Goal: Transaction & Acquisition: Purchase product/service

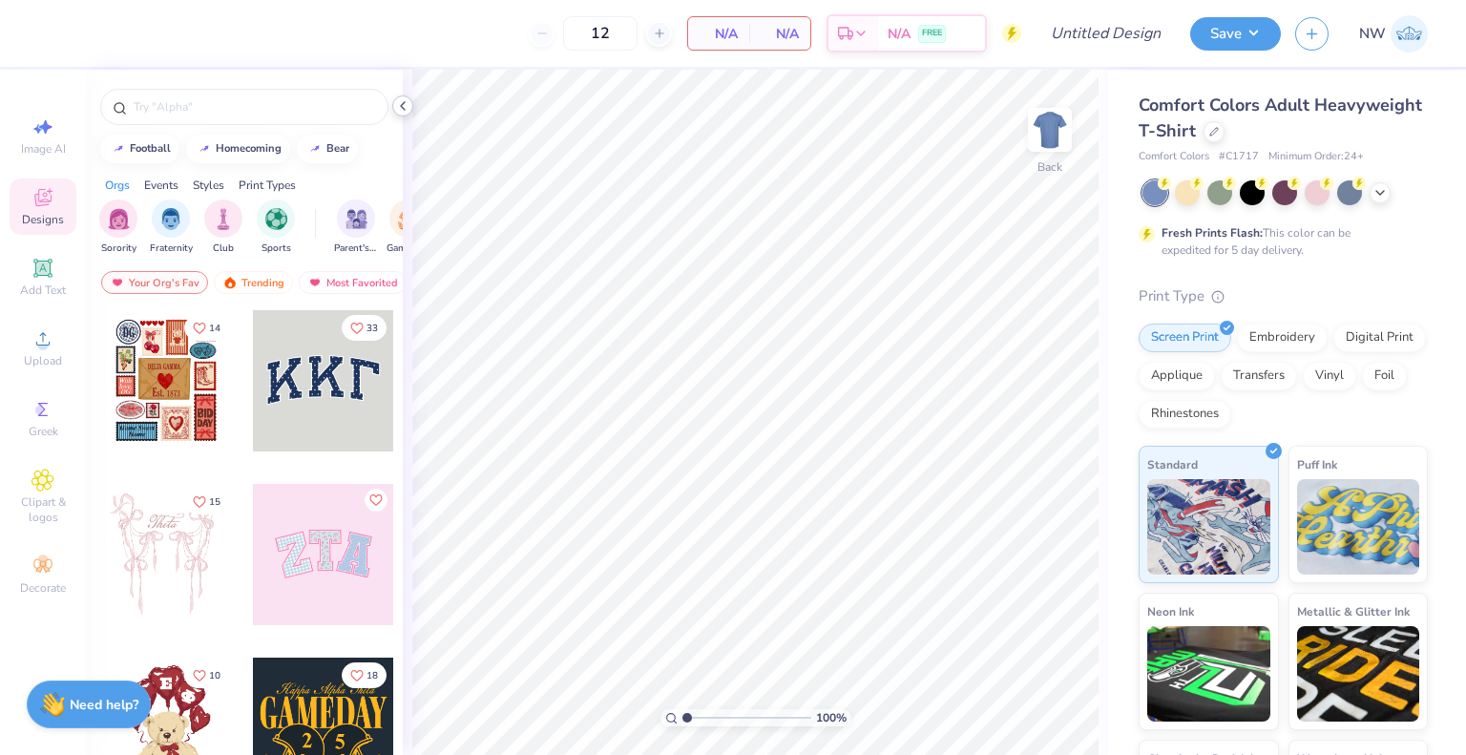
click at [400, 104] on icon at bounding box center [402, 105] width 15 height 15
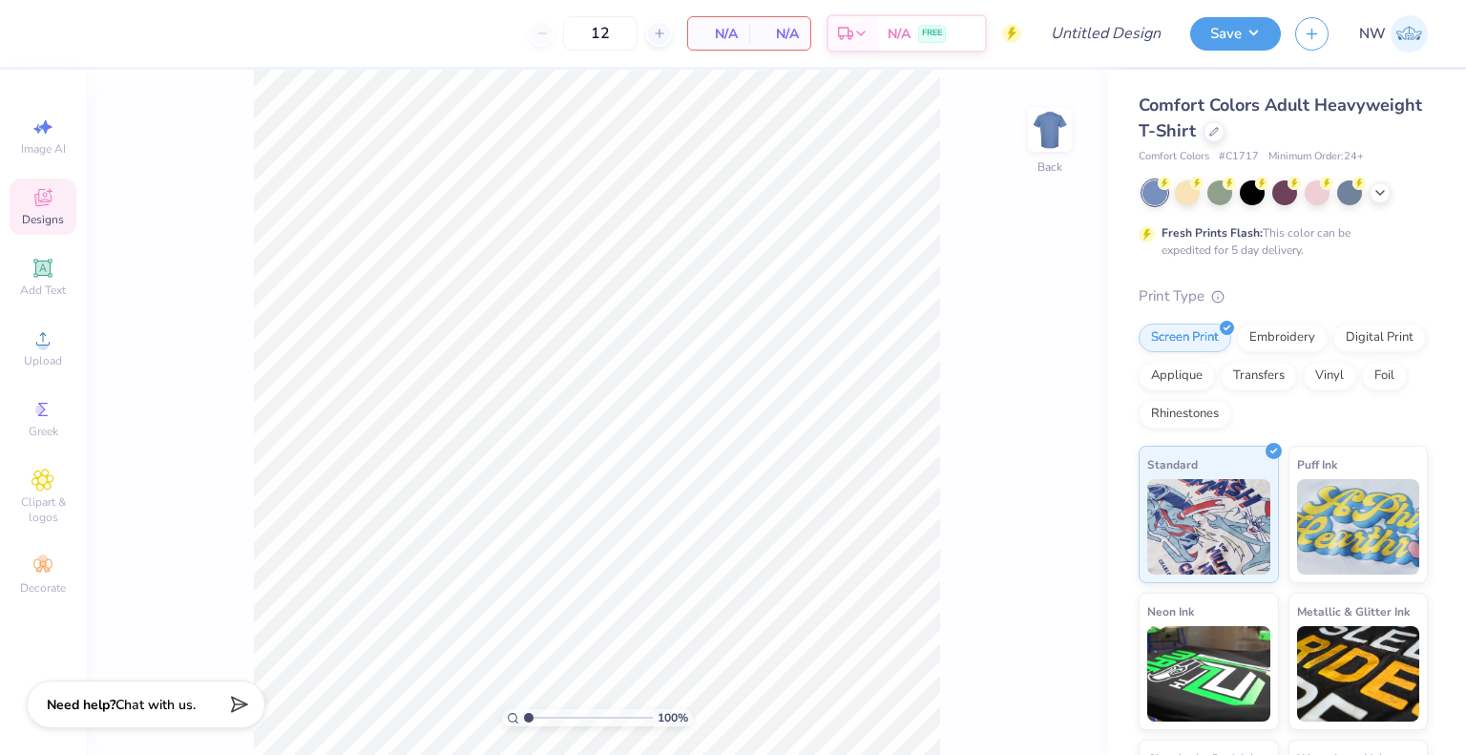
click at [42, 213] on span "Designs" at bounding box center [43, 219] width 42 height 15
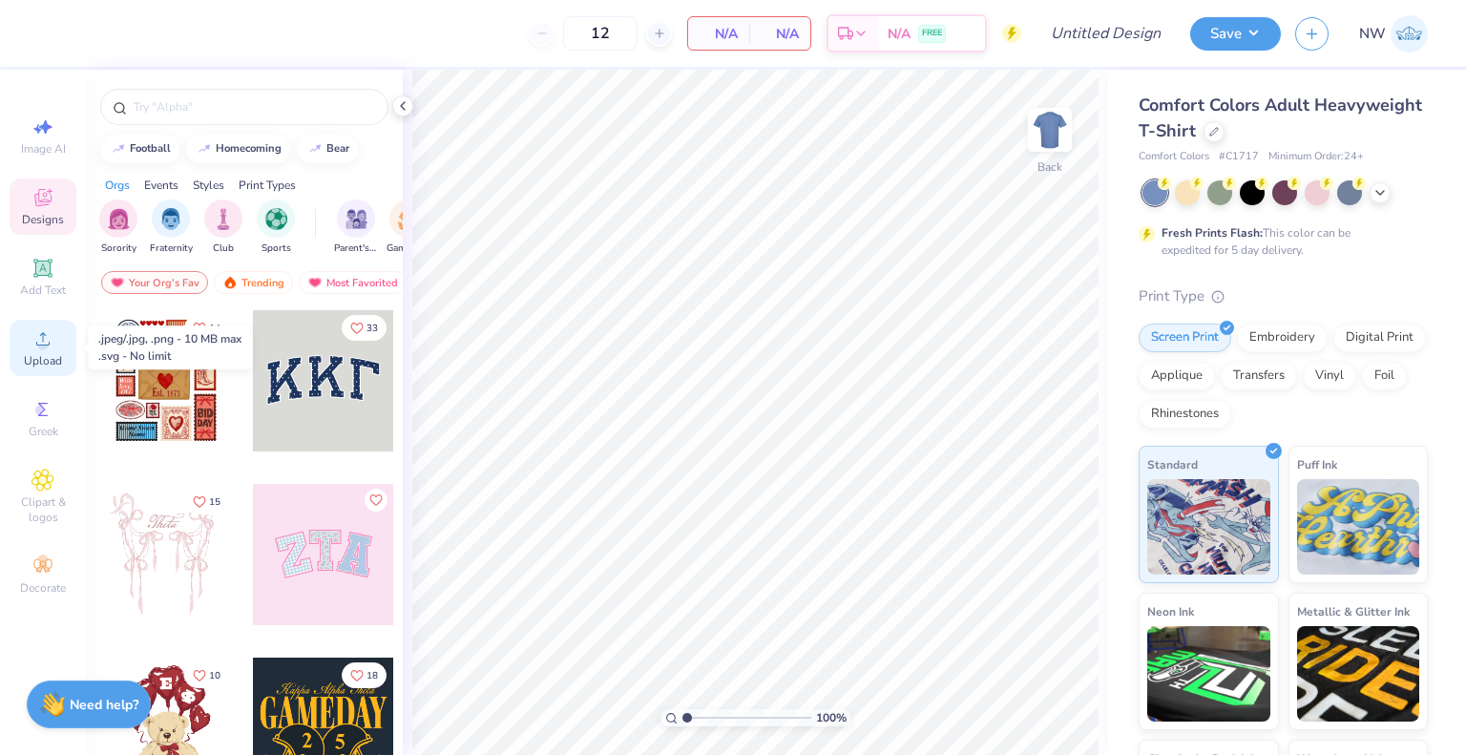
click at [31, 346] on icon at bounding box center [42, 338] width 23 height 23
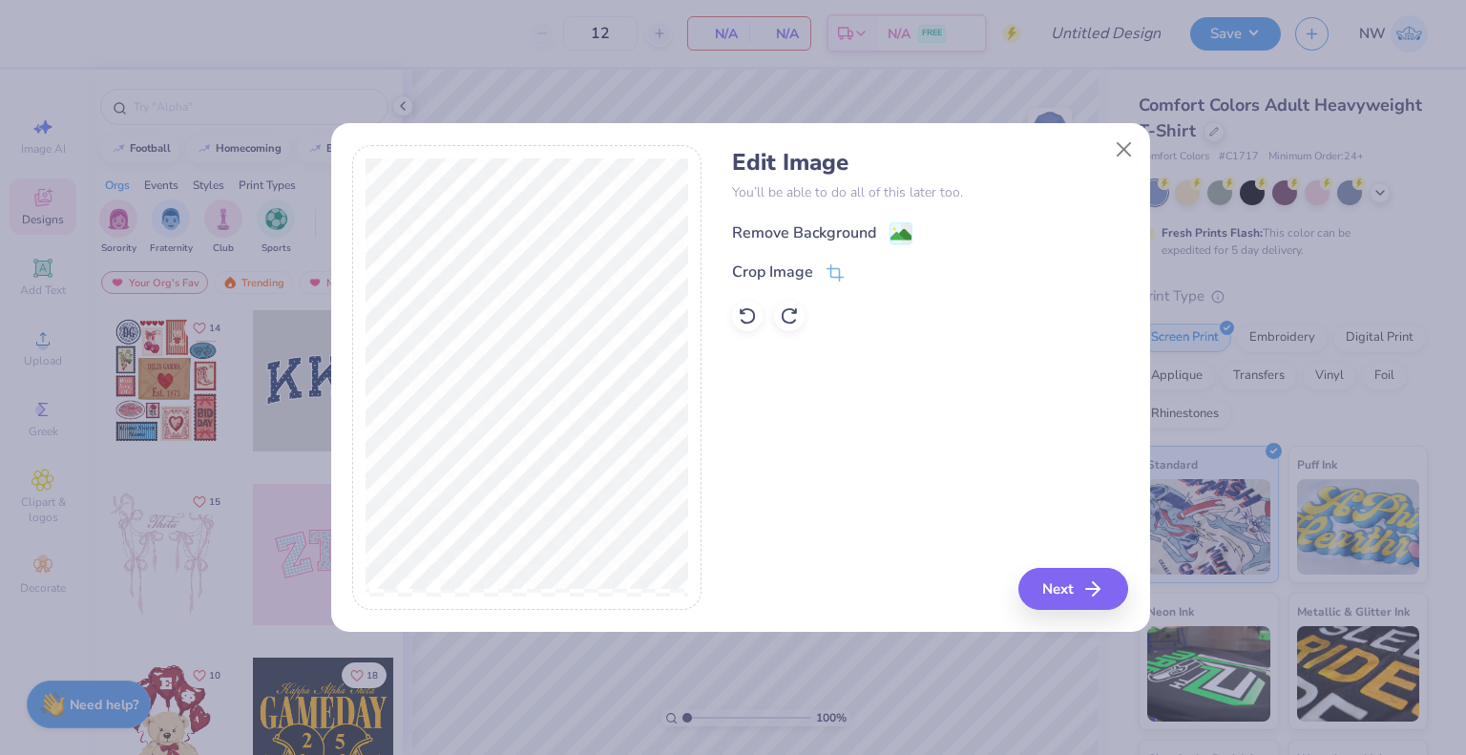
click at [902, 230] on image at bounding box center [900, 234] width 21 height 21
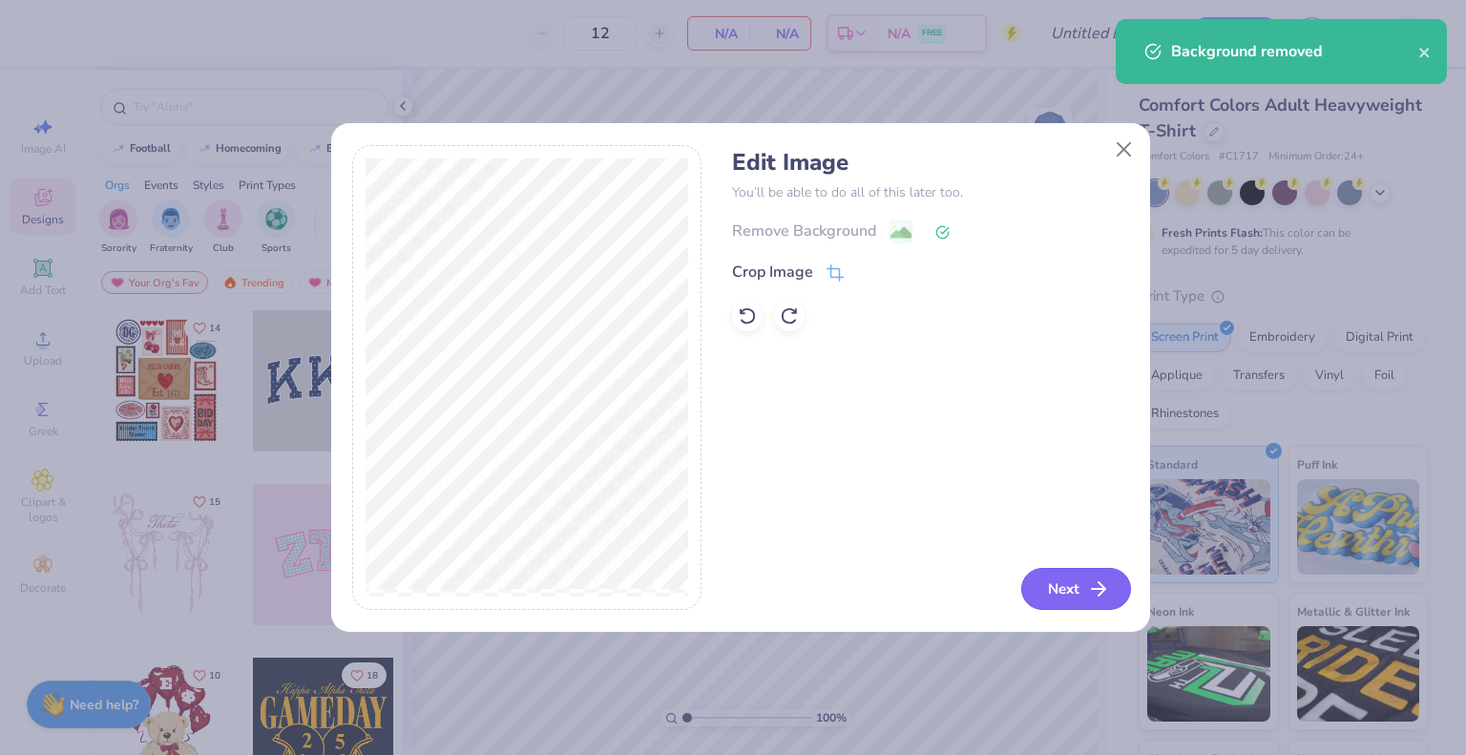
click at [1061, 583] on button "Next" at bounding box center [1076, 589] width 110 height 42
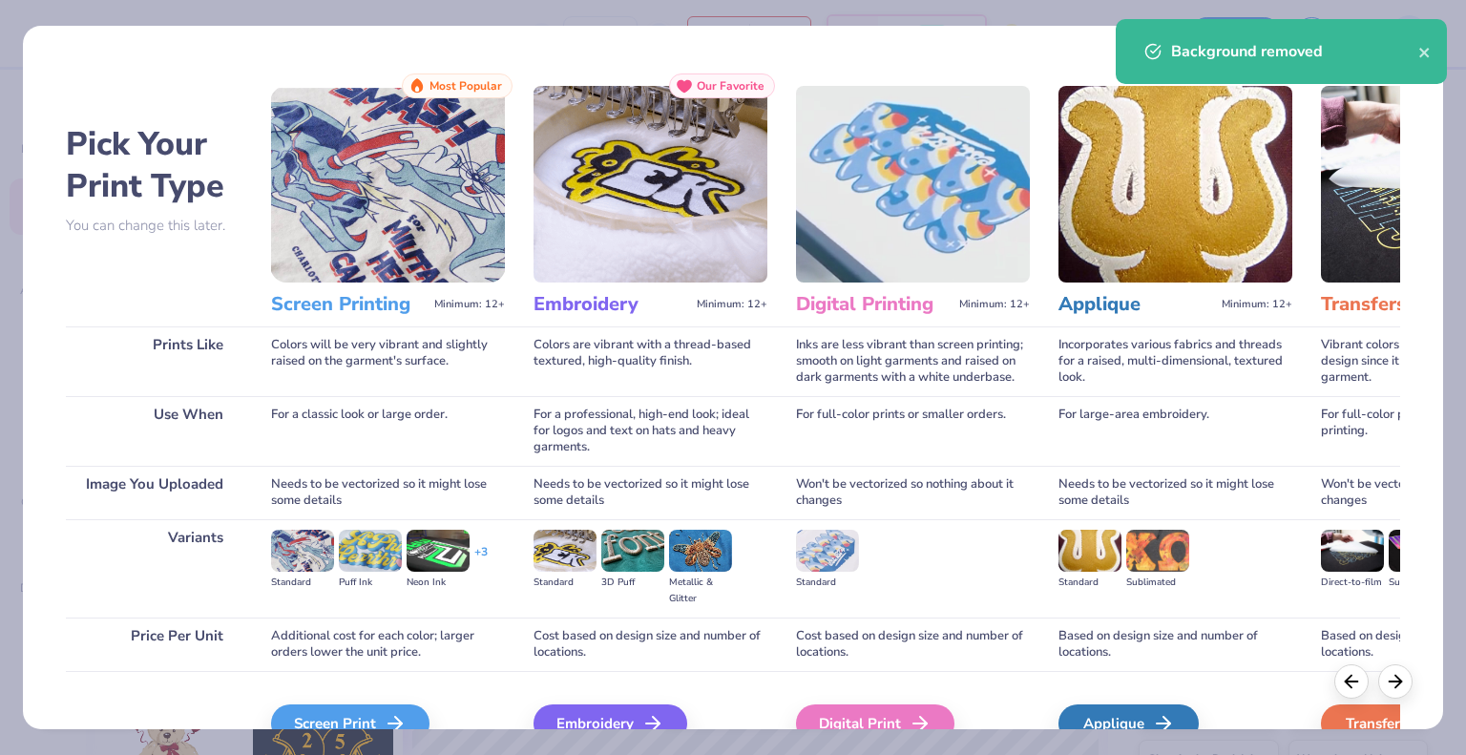
scroll to position [100, 0]
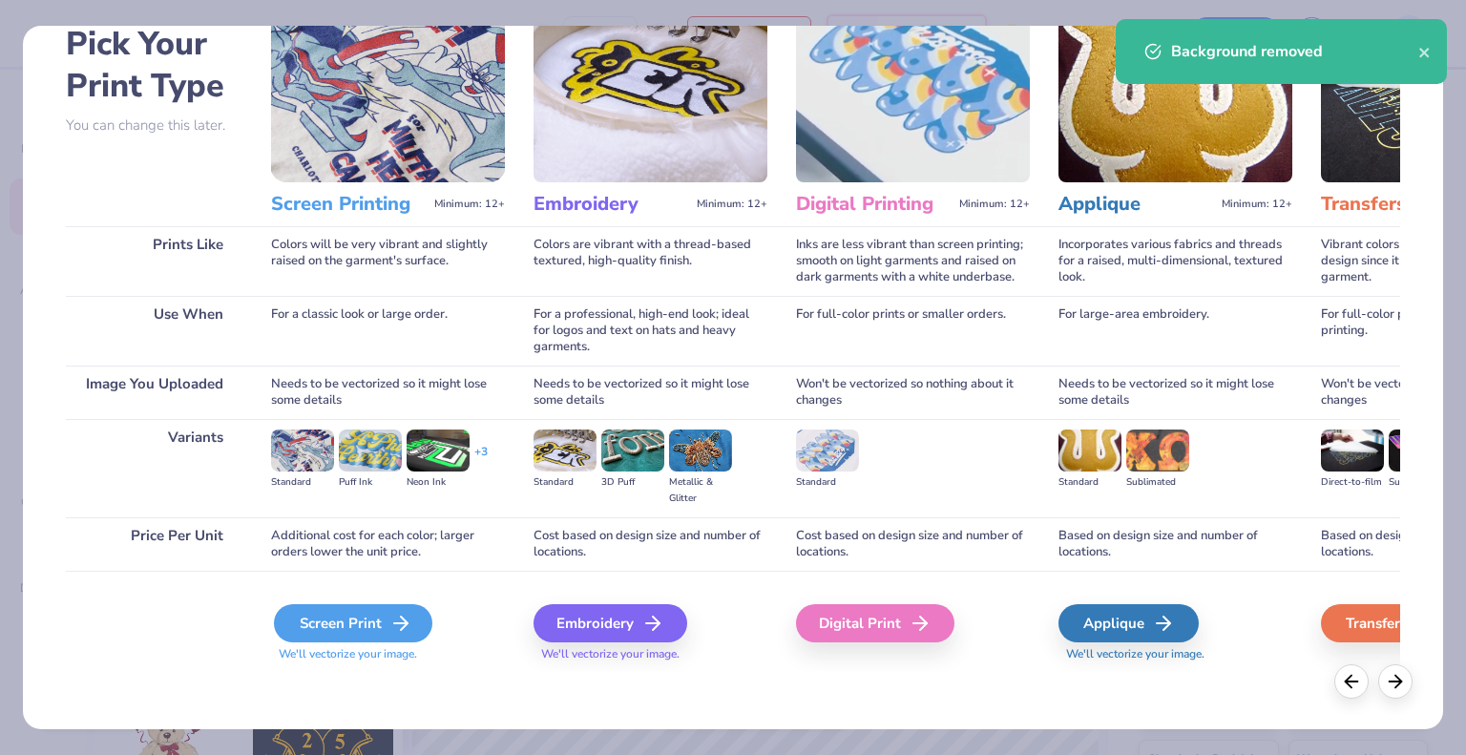
click at [363, 610] on div "Screen Print" at bounding box center [353, 623] width 158 height 38
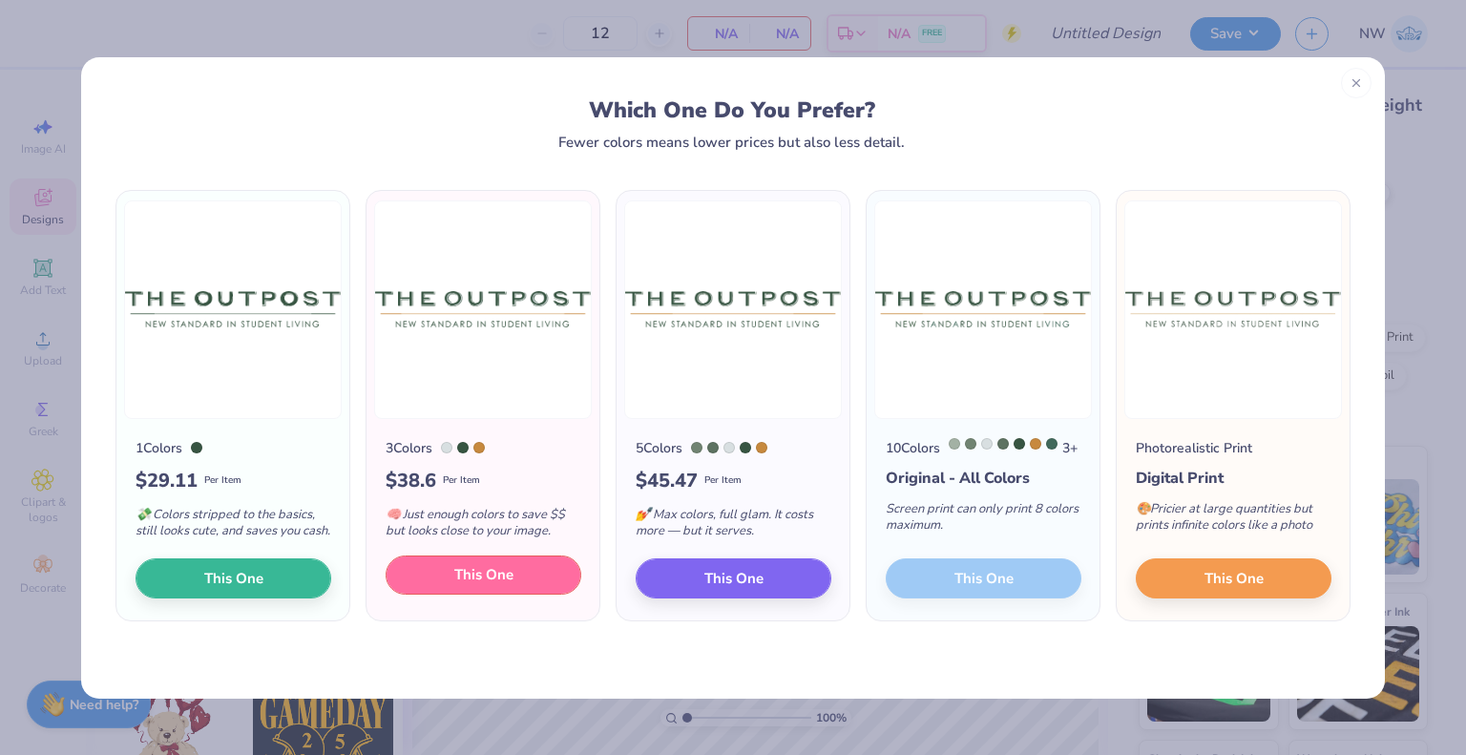
click at [463, 583] on span "This One" at bounding box center [483, 575] width 59 height 22
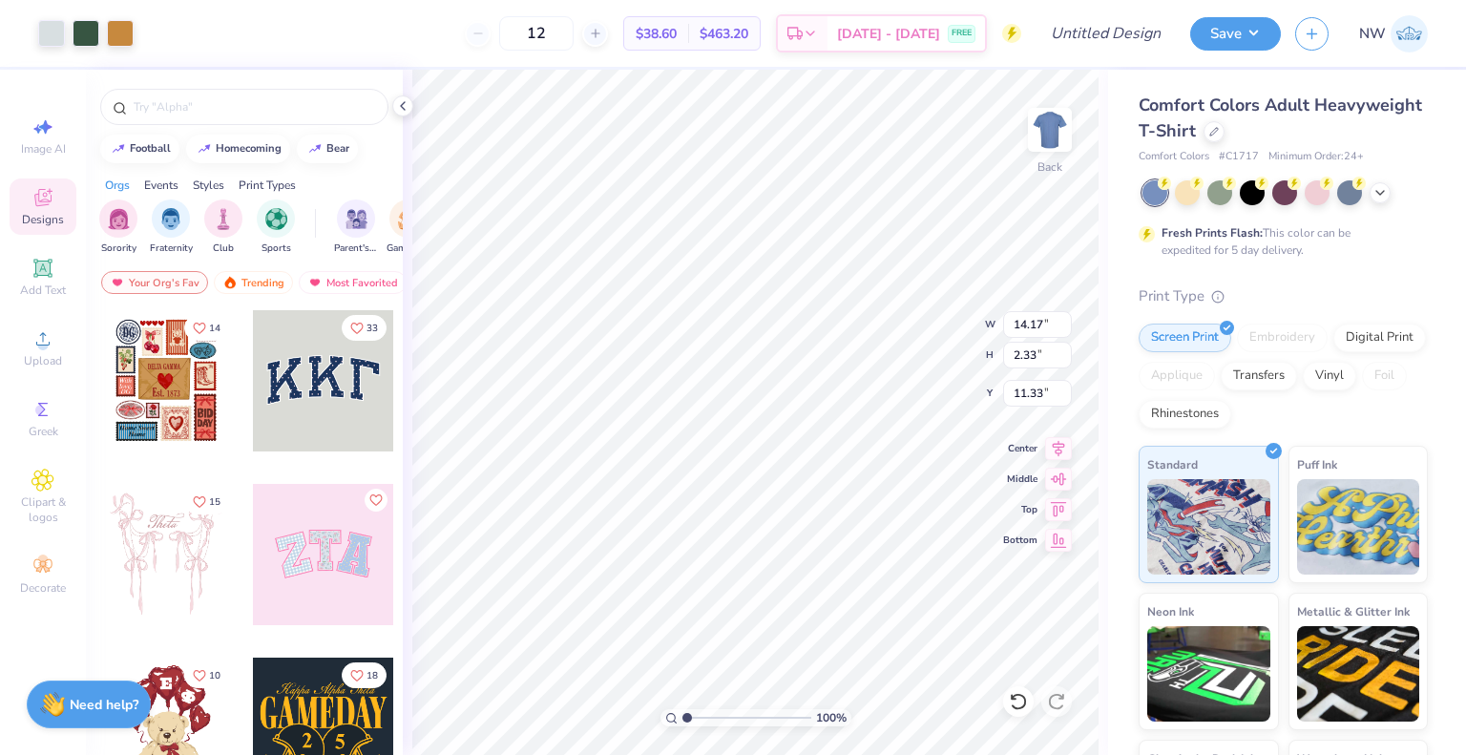
type input "7.99"
type input "1.31"
click at [1051, 445] on icon at bounding box center [1058, 445] width 27 height 23
click at [1019, 392] on input "12.35" at bounding box center [1037, 393] width 69 height 27
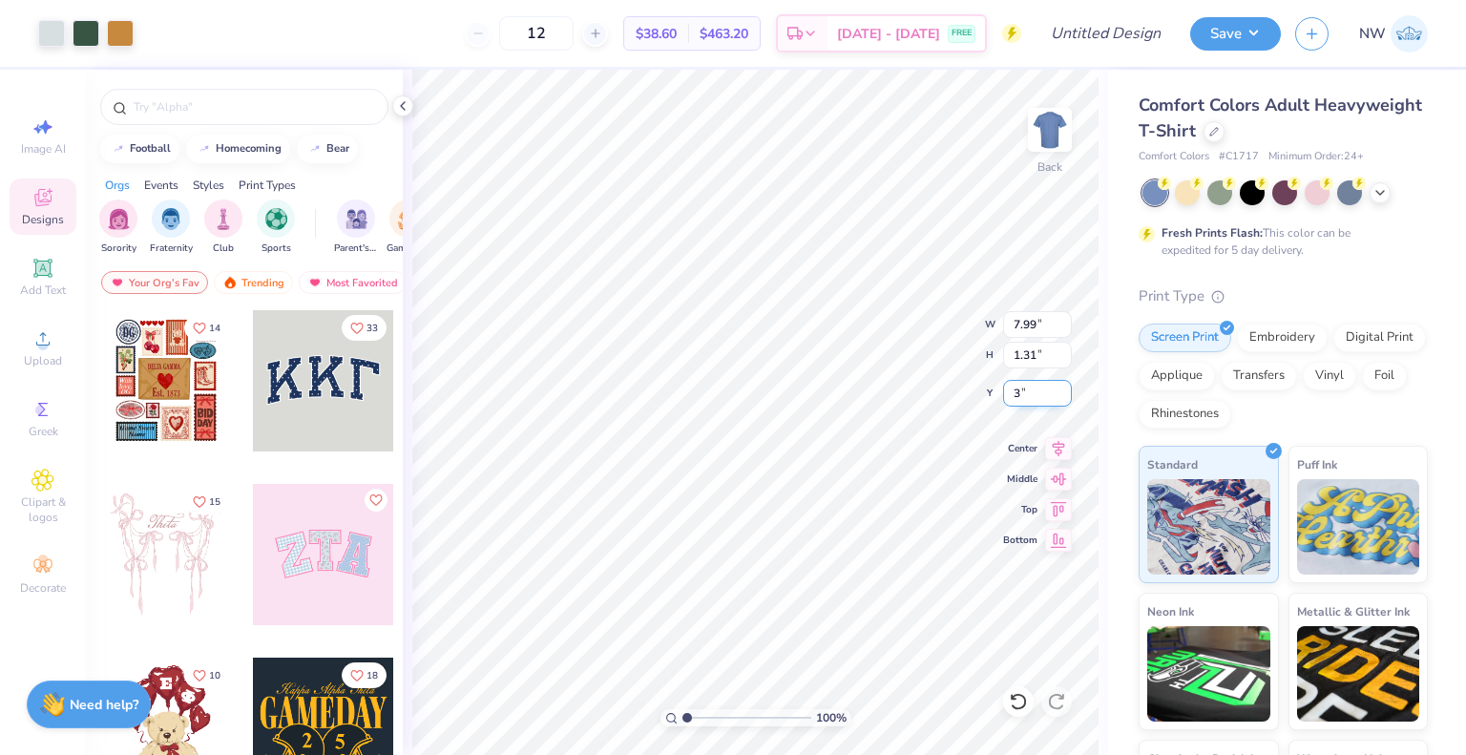
type input "3.00"
click at [114, 29] on div at bounding box center [120, 31] width 27 height 27
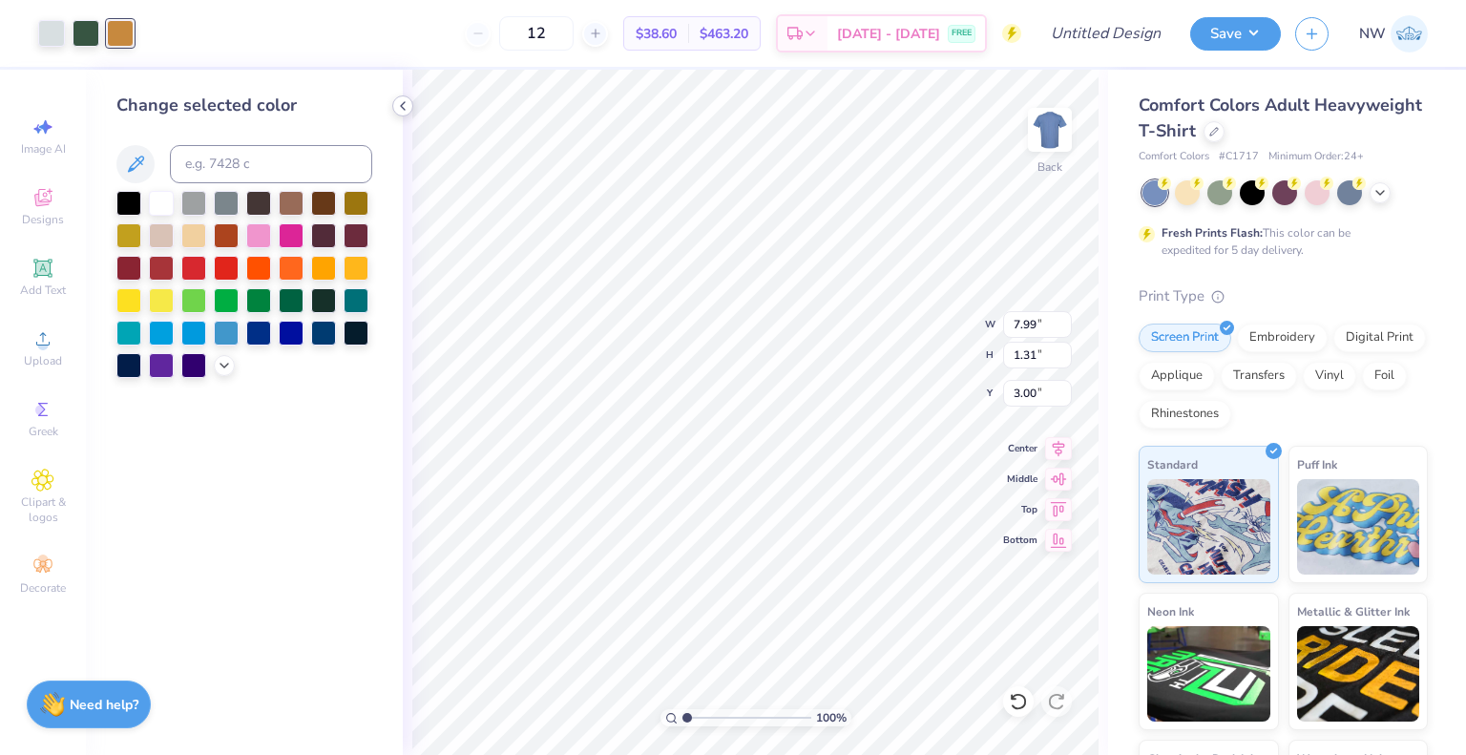
click at [402, 111] on icon at bounding box center [402, 105] width 15 height 15
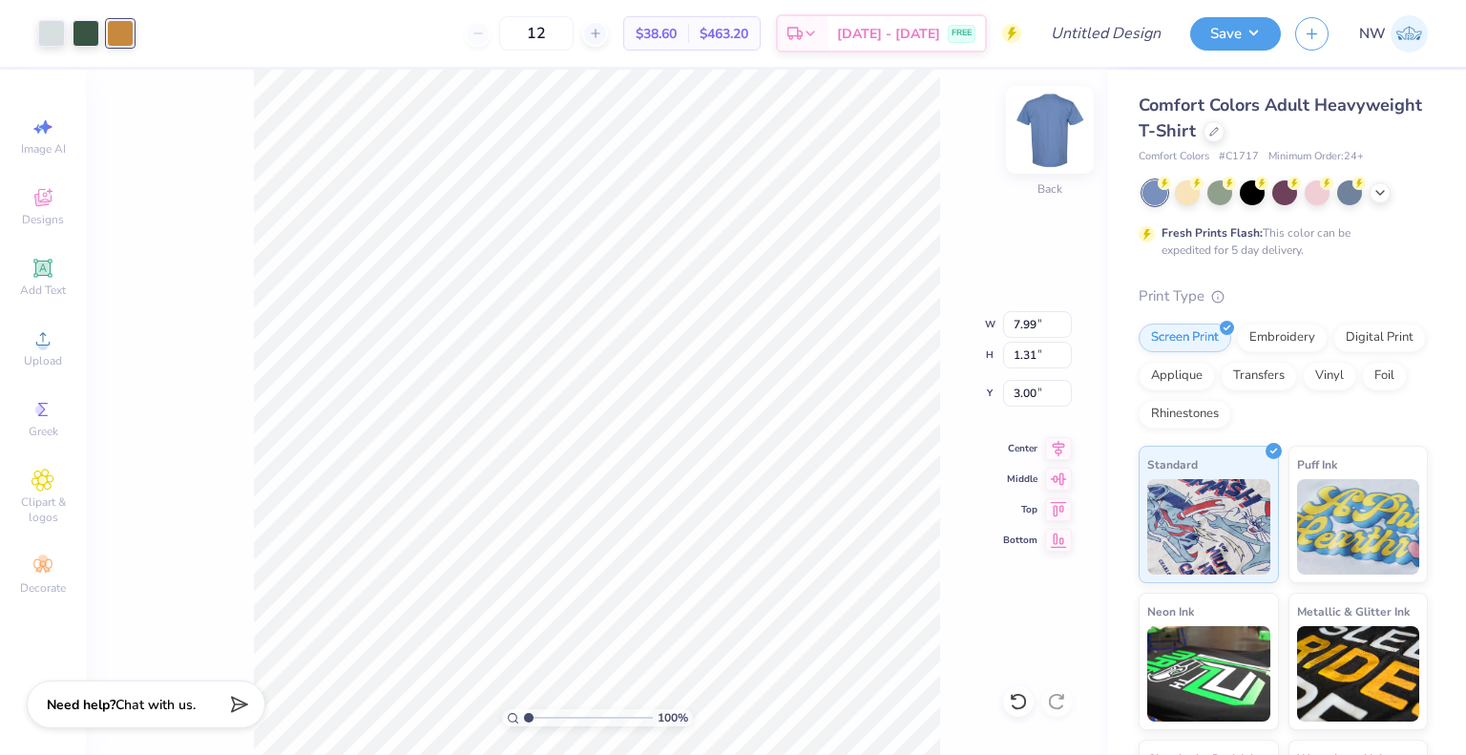
click at [1054, 129] on img at bounding box center [1049, 130] width 76 height 76
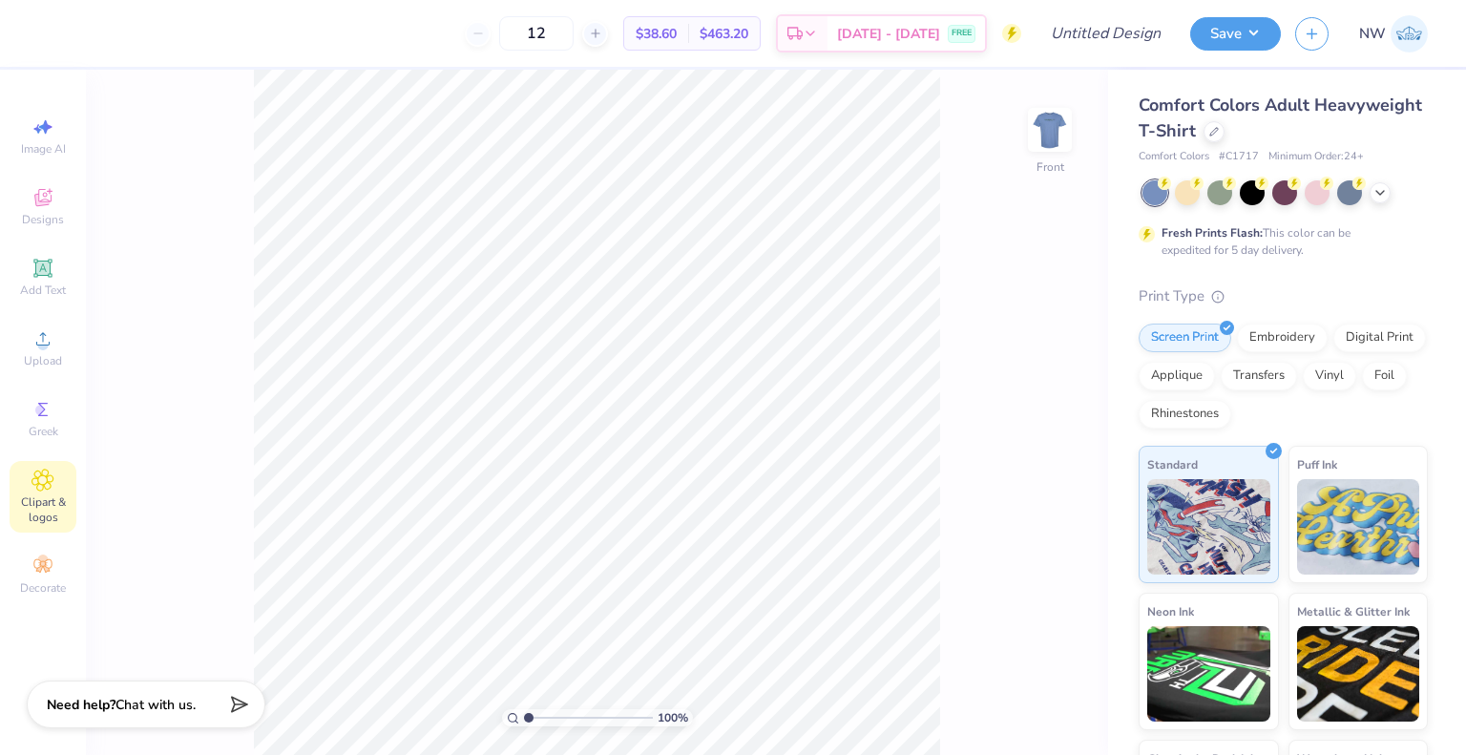
click at [38, 491] on div "Clipart & logos" at bounding box center [43, 497] width 67 height 72
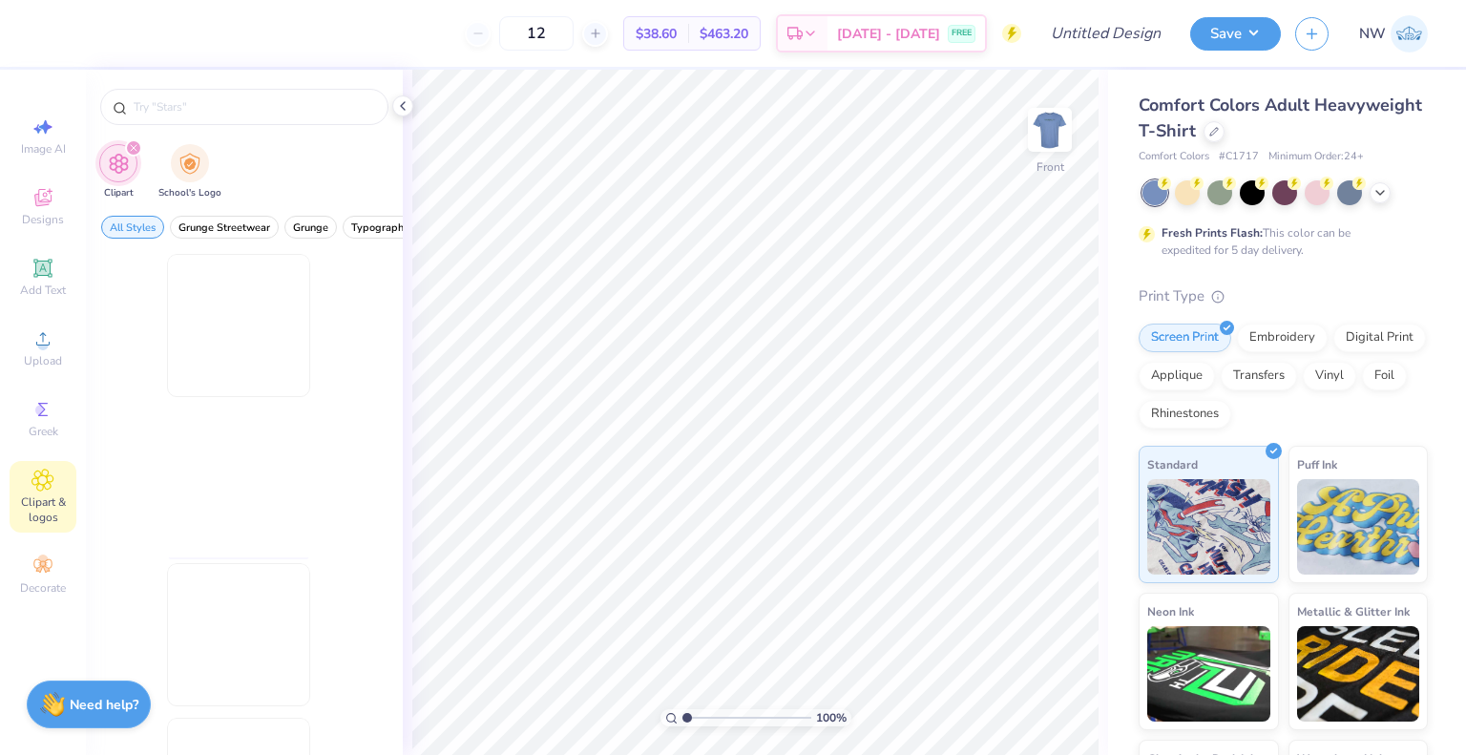
scroll to position [0, 0]
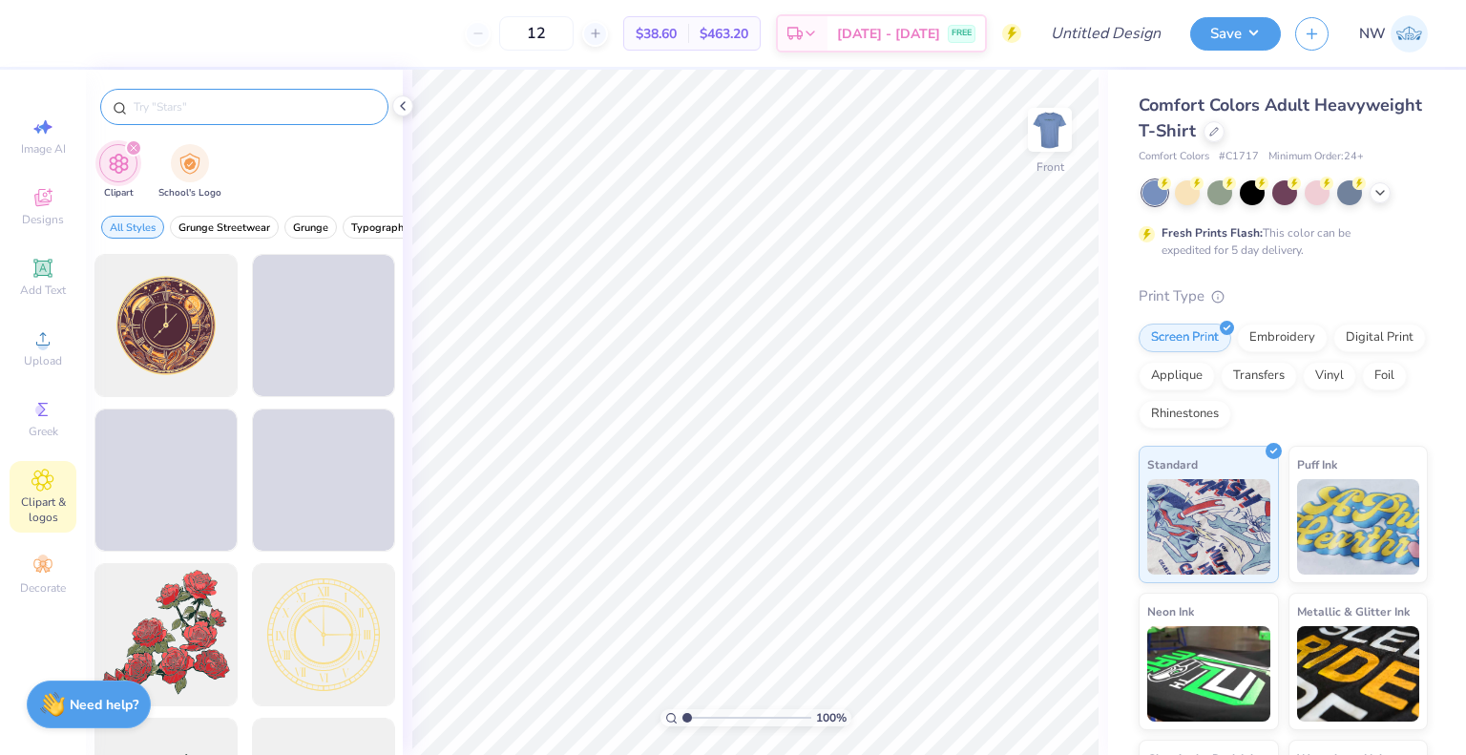
click at [184, 94] on div at bounding box center [244, 107] width 288 height 36
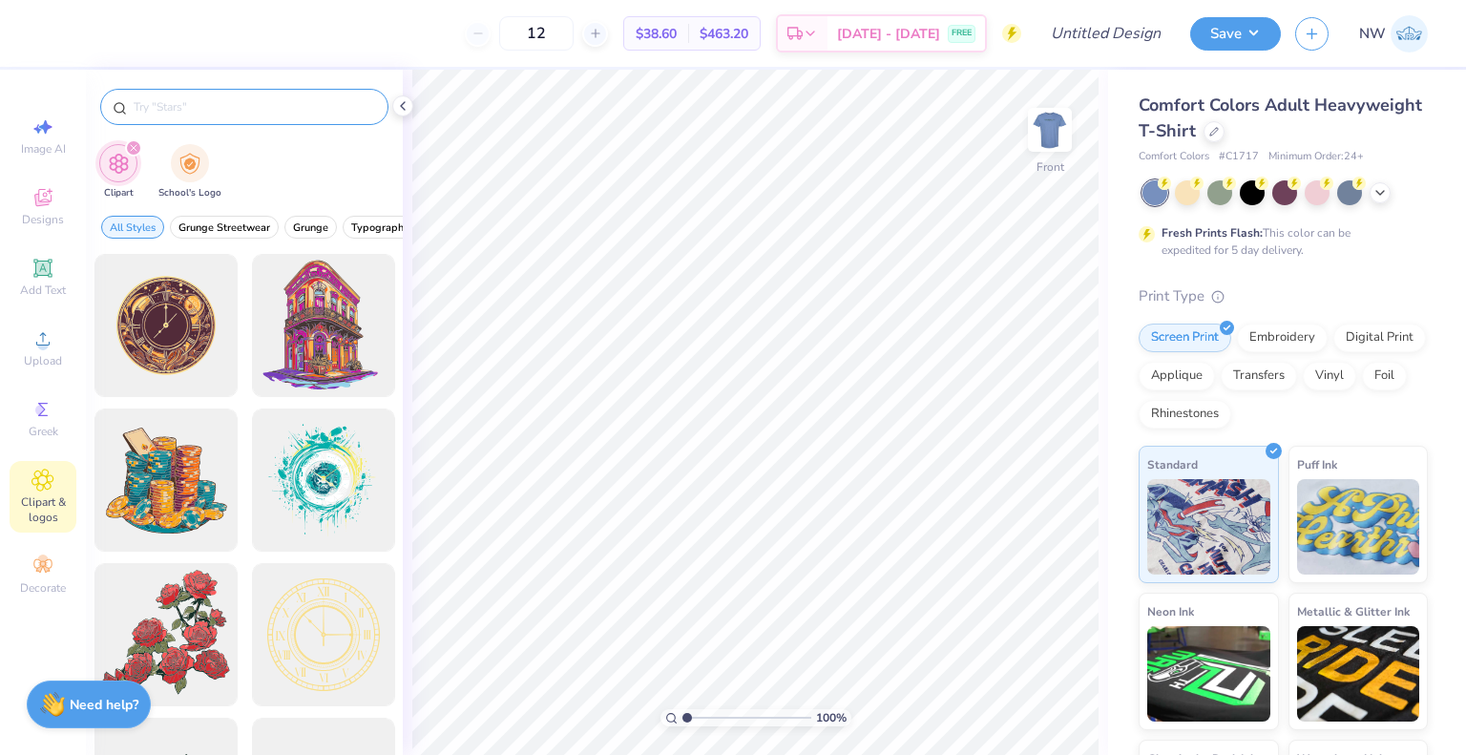
click at [211, 102] on input "text" at bounding box center [254, 106] width 244 height 19
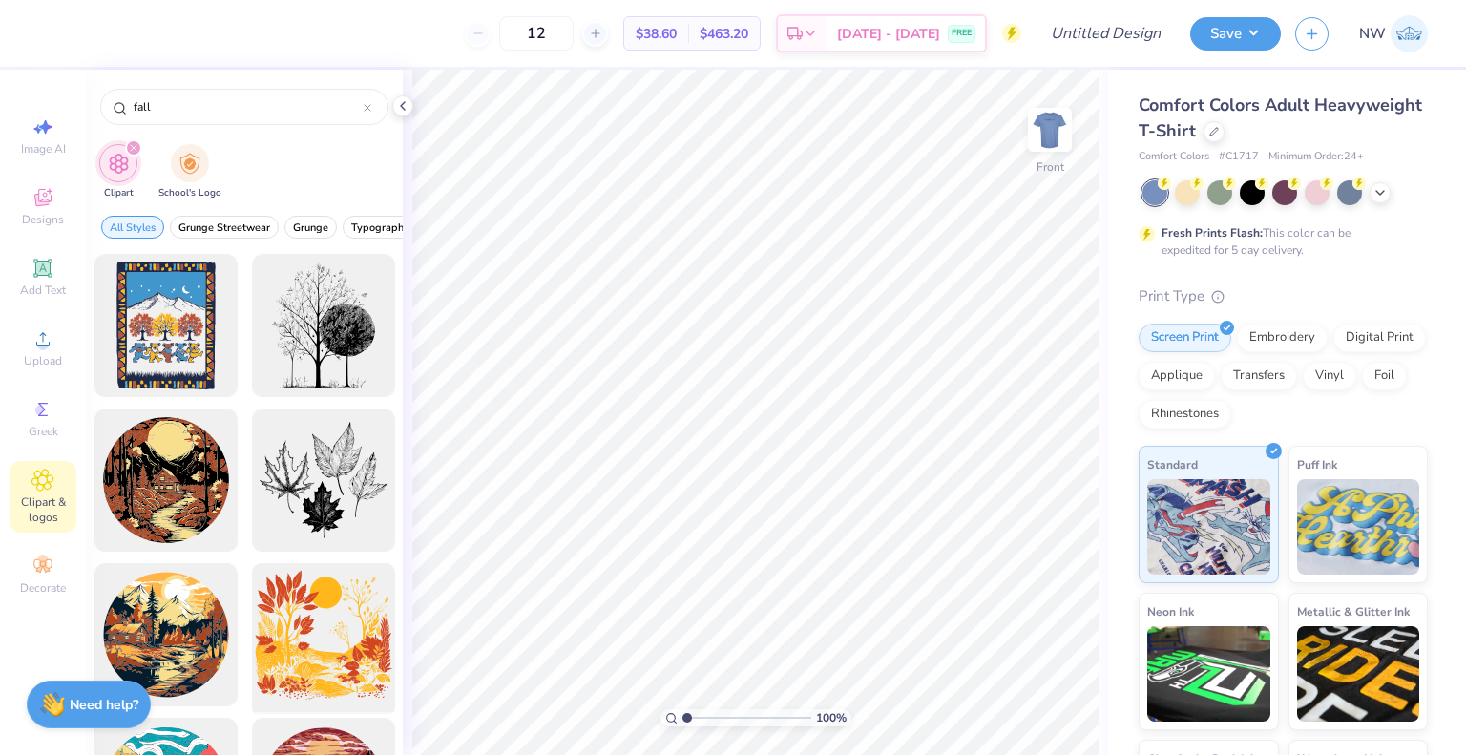
type input "fall"
click at [324, 621] on div at bounding box center [322, 634] width 157 height 157
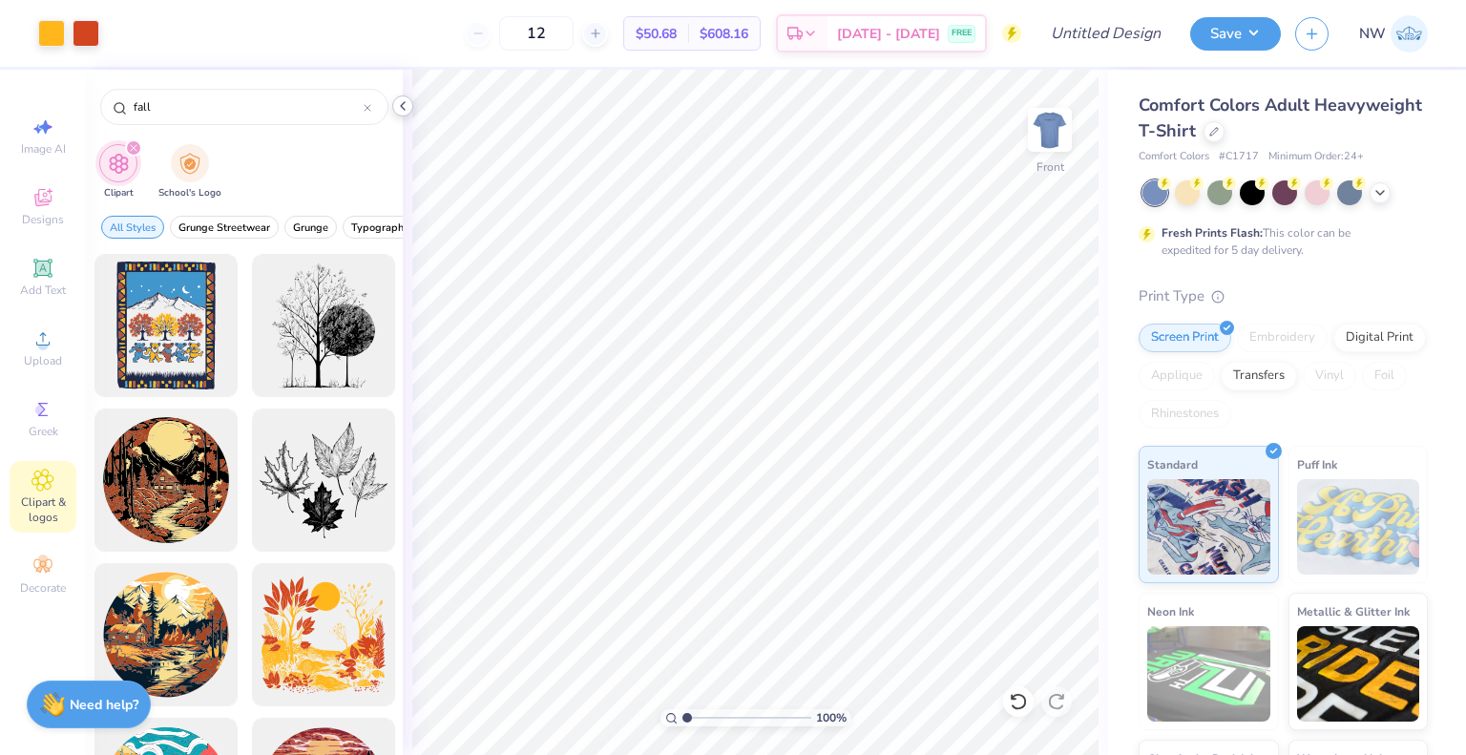
click at [402, 106] on icon at bounding box center [402, 105] width 15 height 15
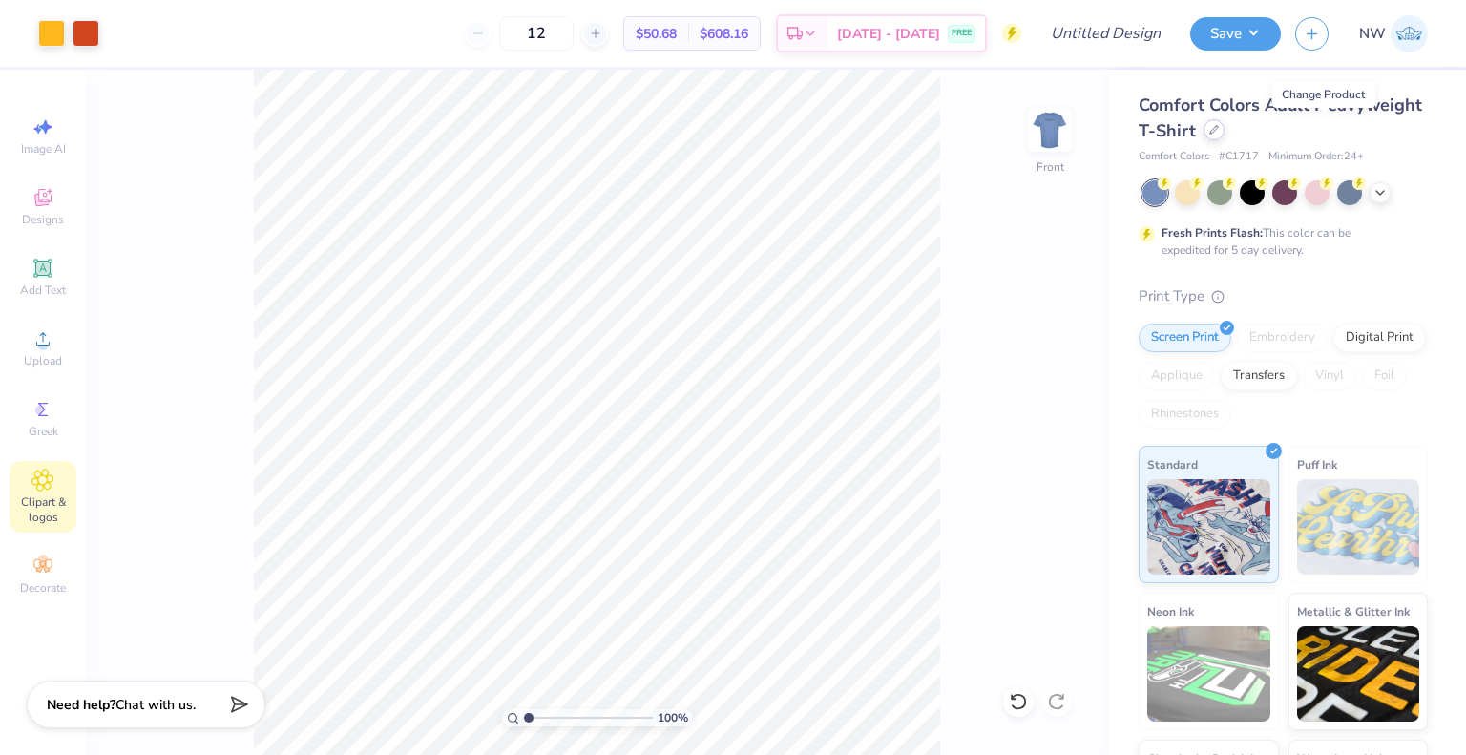
click at [1219, 130] on icon at bounding box center [1214, 130] width 10 height 10
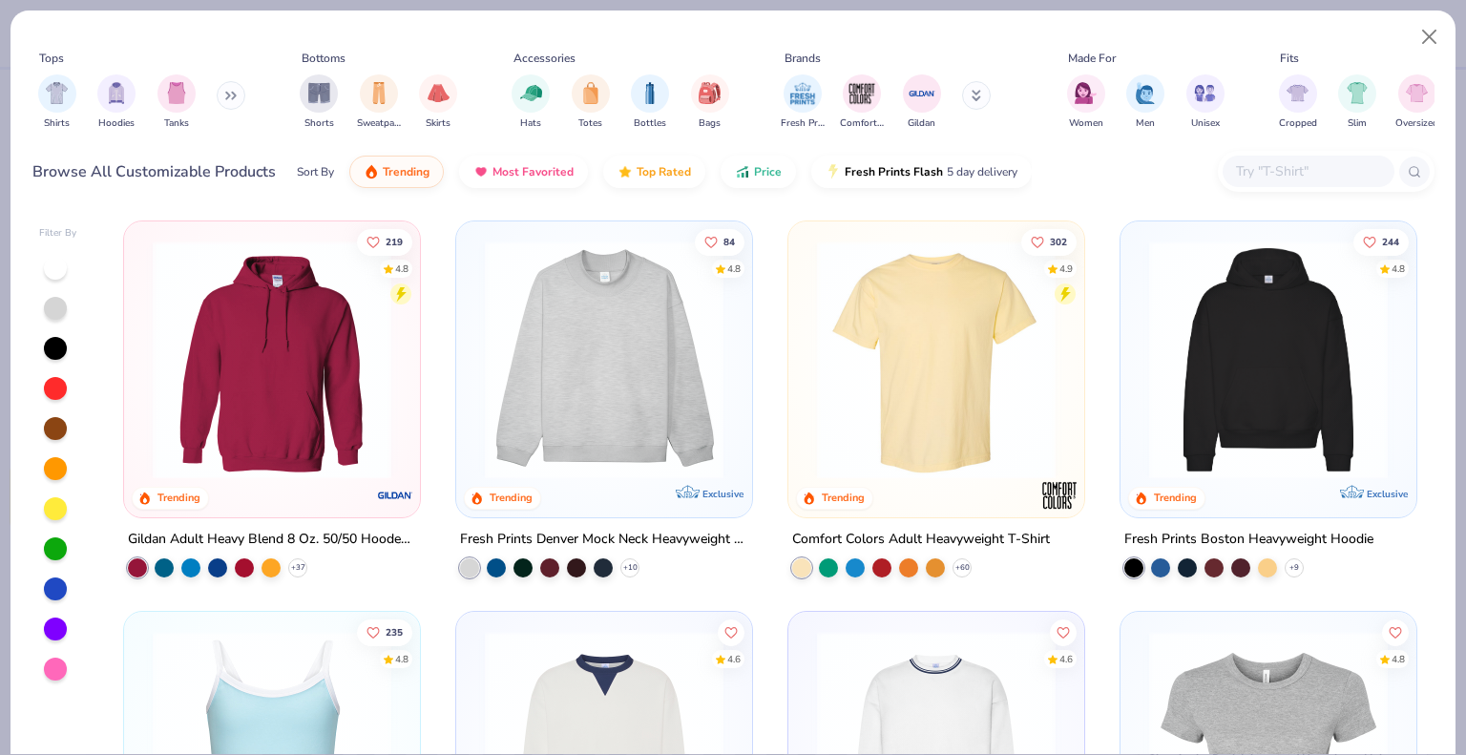
click at [1245, 173] on input "text" at bounding box center [1307, 171] width 147 height 22
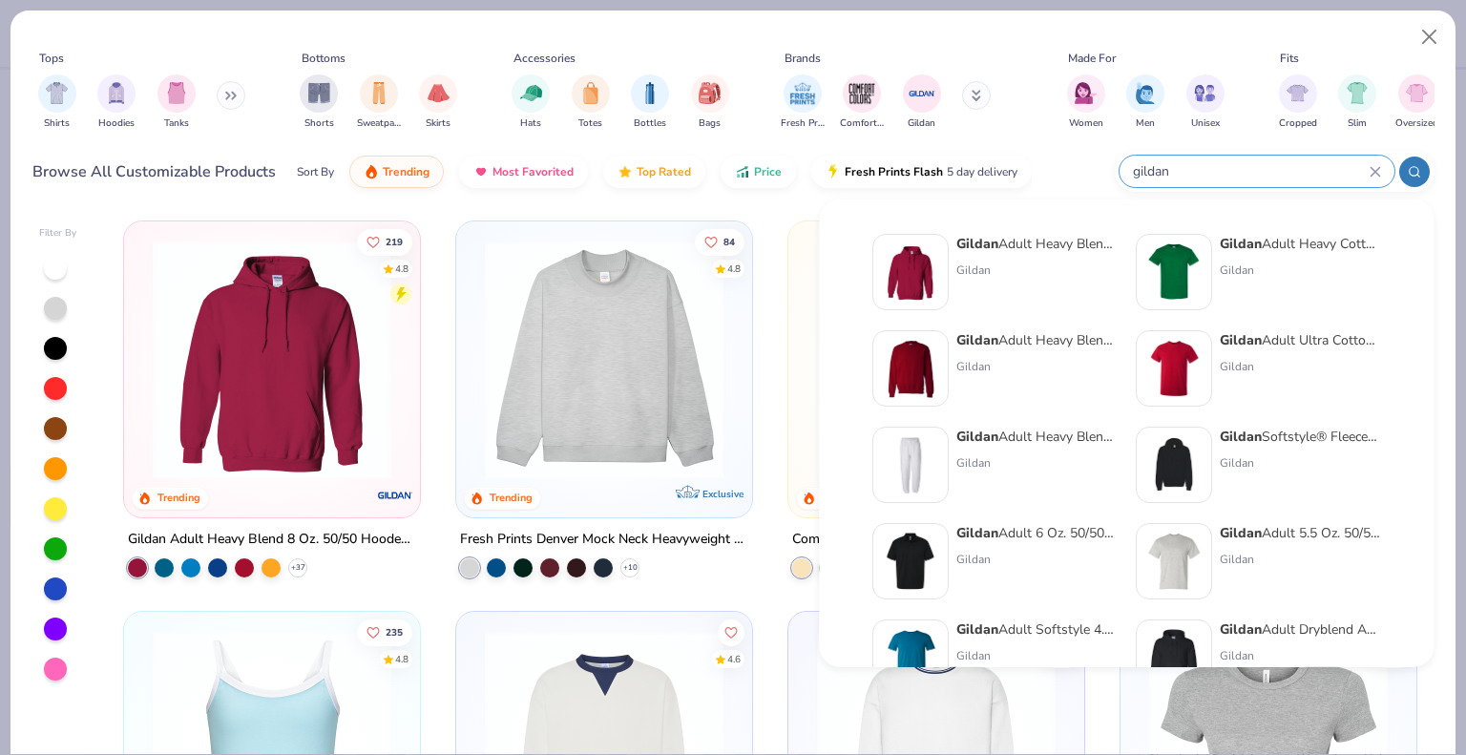
type input "gildan"
click at [1253, 254] on div "Gildan Adult Heavy Cotton T-Shirt Gildan" at bounding box center [1299, 272] width 160 height 76
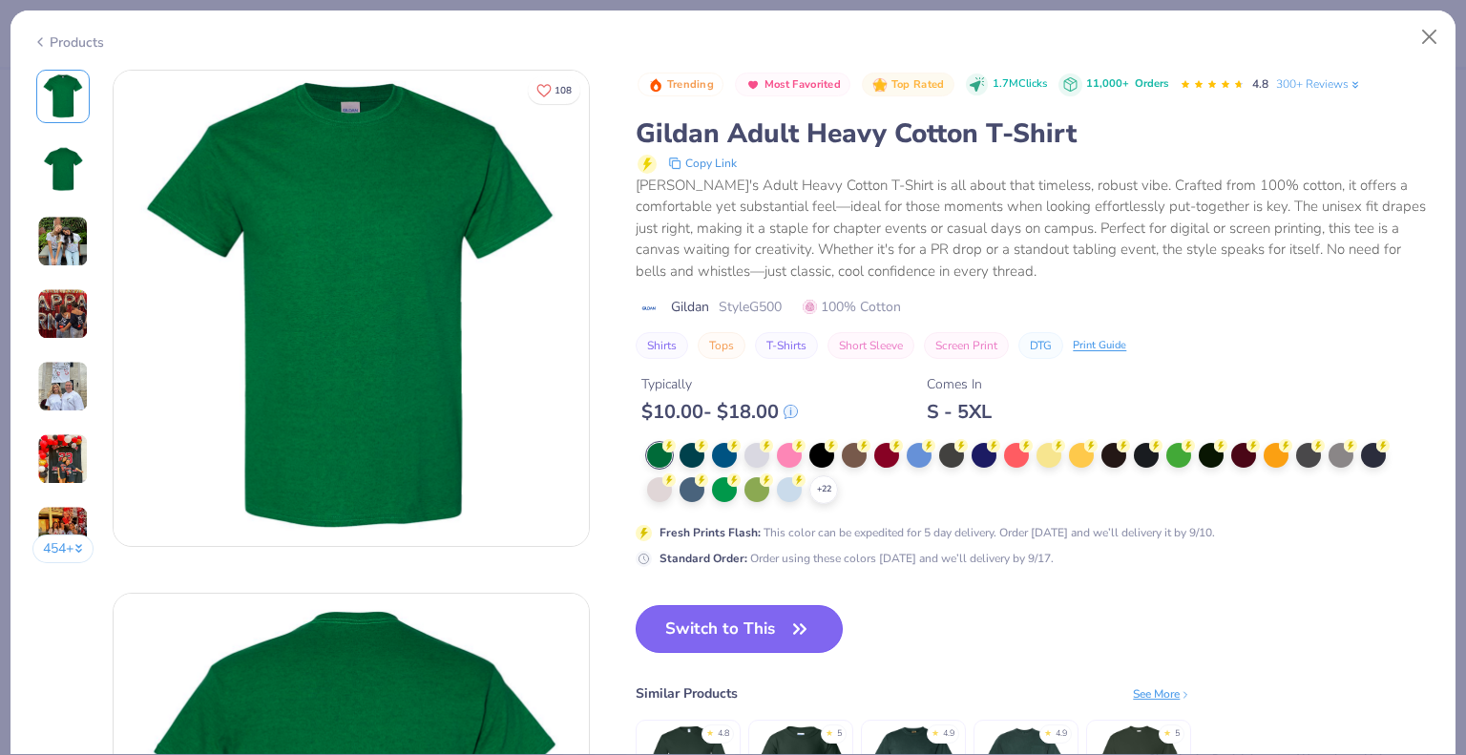
click at [722, 630] on button "Switch to This" at bounding box center [739, 629] width 207 height 48
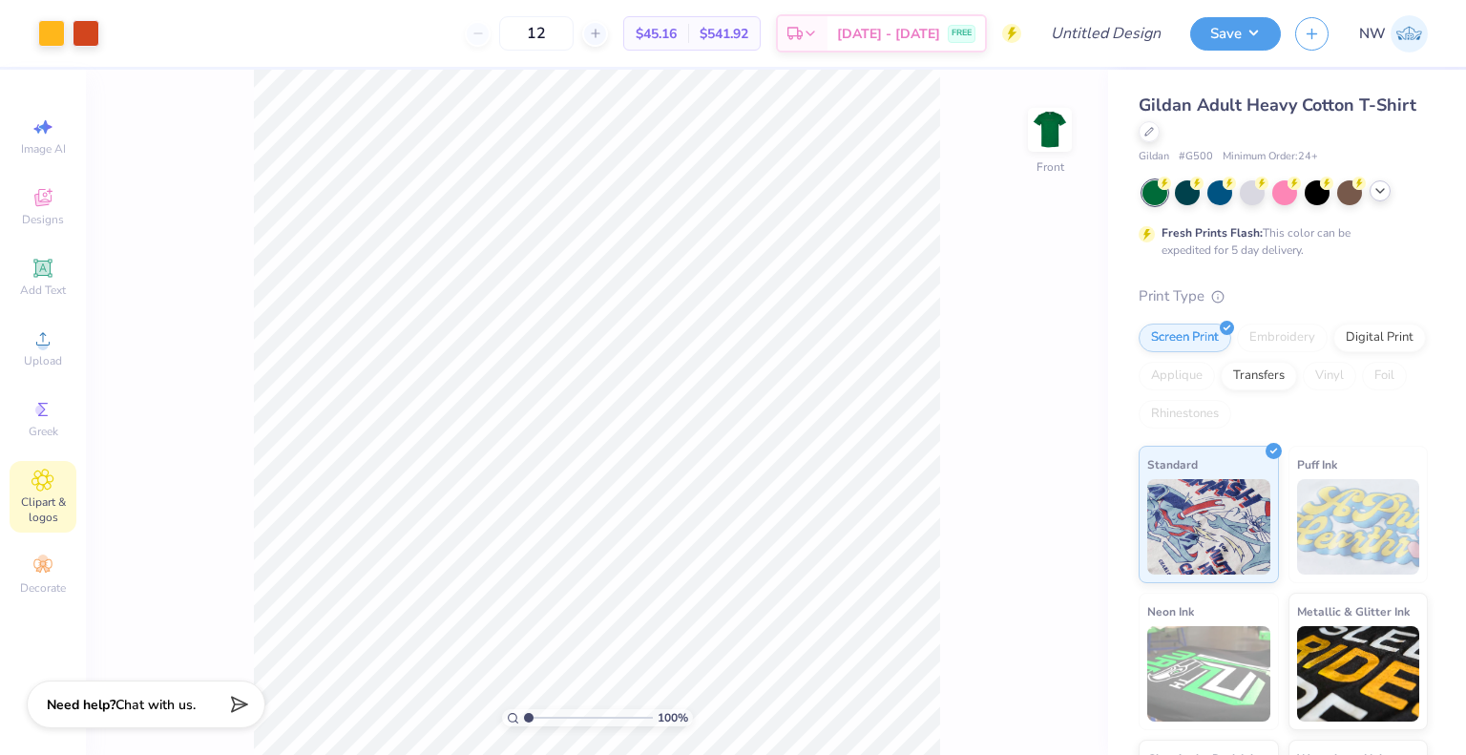
click at [1383, 187] on icon at bounding box center [1379, 190] width 15 height 15
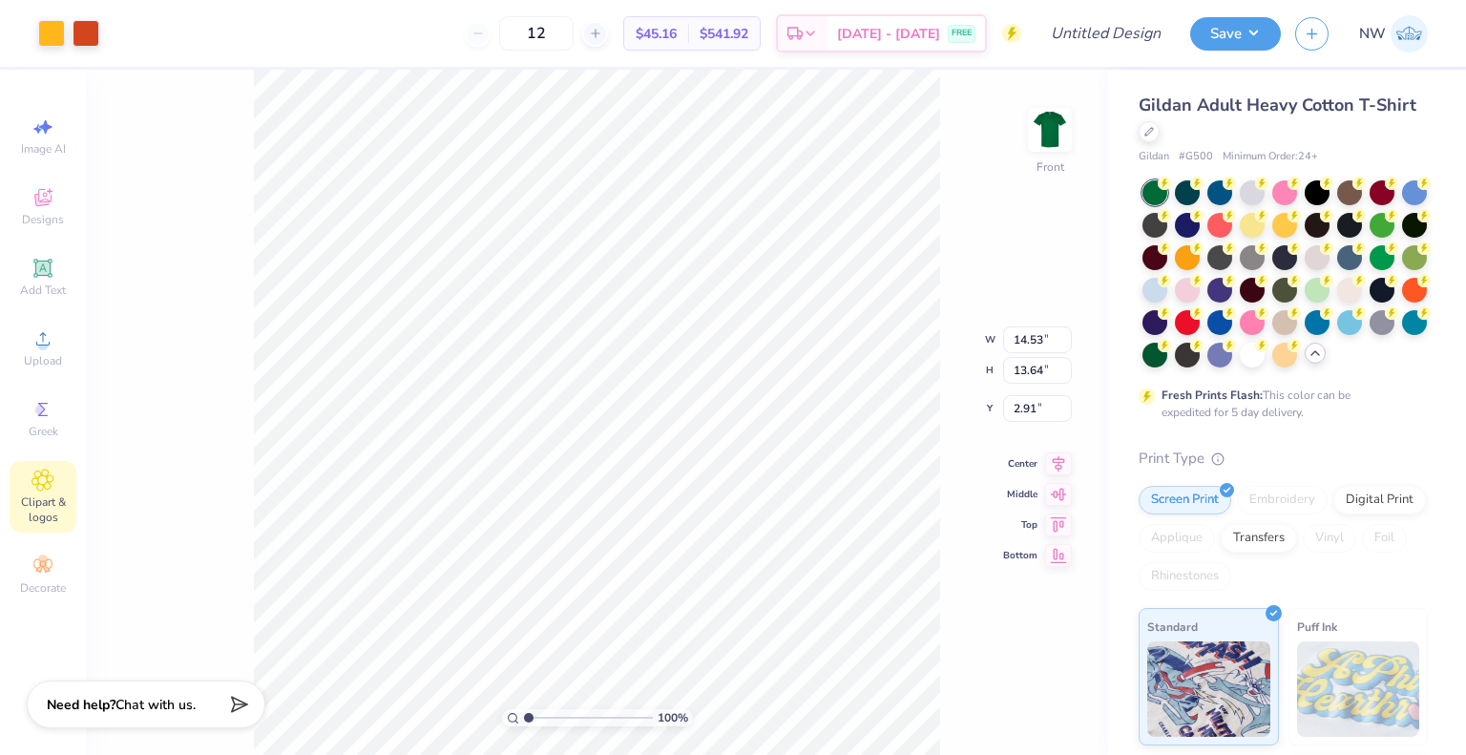
drag, startPoint x: 576, startPoint y: 31, endPoint x: 524, endPoint y: 30, distance: 52.5
click at [524, 30] on div "12" at bounding box center [536, 33] width 143 height 34
type input "300"
click at [208, 381] on div "100 % Front W 14.53 14.53 " H 13.64 13.64 " Y 2.91 2.91 " Center [GEOGRAPHIC_DA…" at bounding box center [597, 412] width 1022 height 685
click at [48, 30] on div at bounding box center [51, 31] width 27 height 27
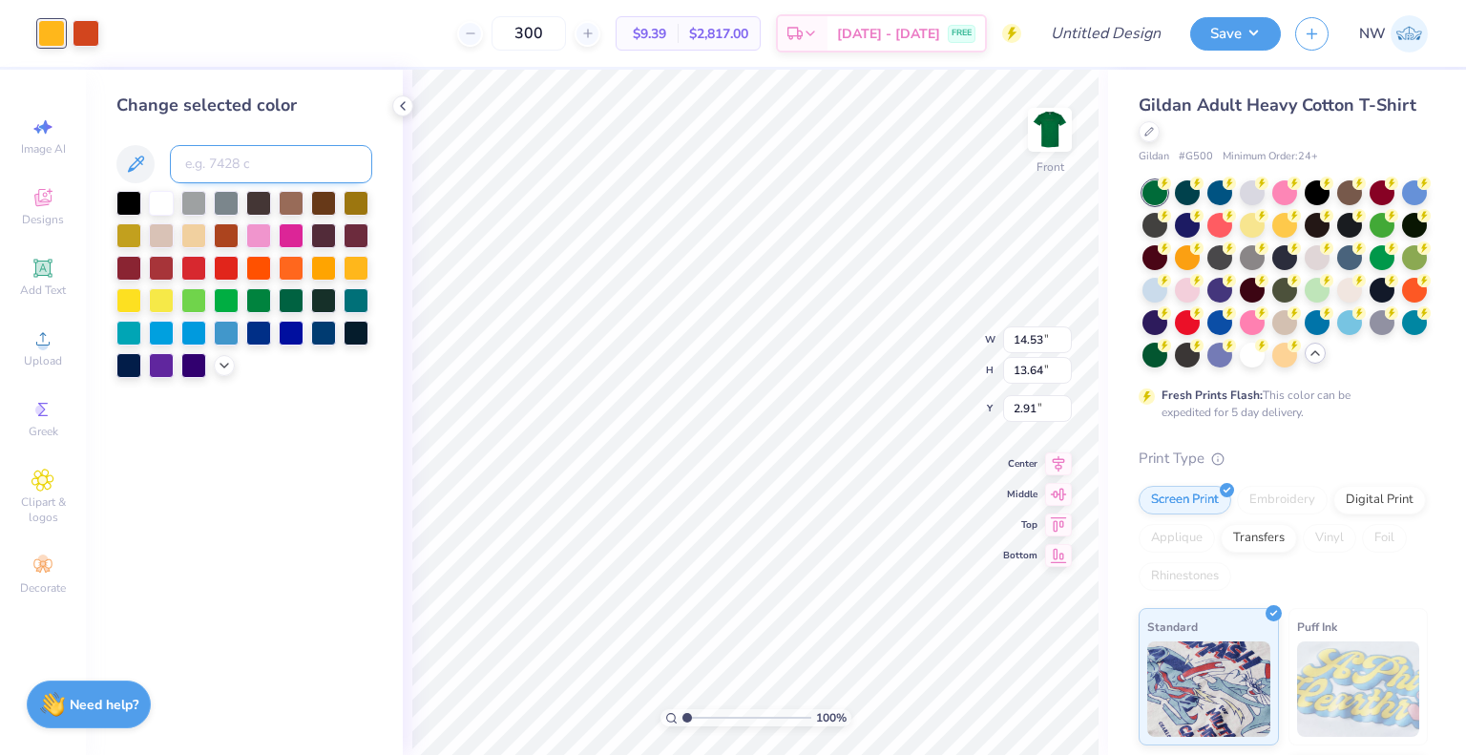
click at [232, 163] on input at bounding box center [271, 164] width 202 height 38
type input "173"
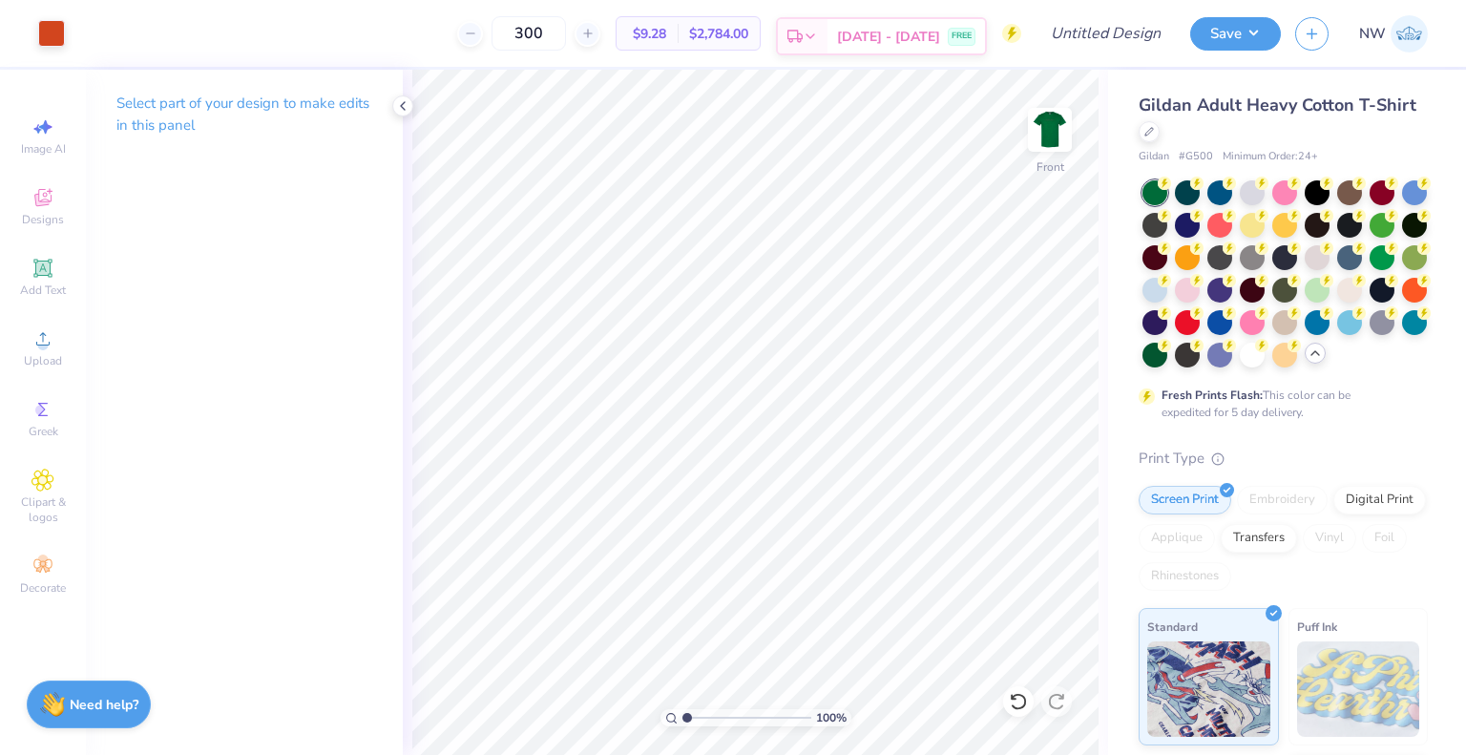
click at [907, 46] on div "[DATE] - [DATE] FREE" at bounding box center [905, 36] width 157 height 34
click at [1240, 365] on div at bounding box center [1252, 353] width 25 height 25
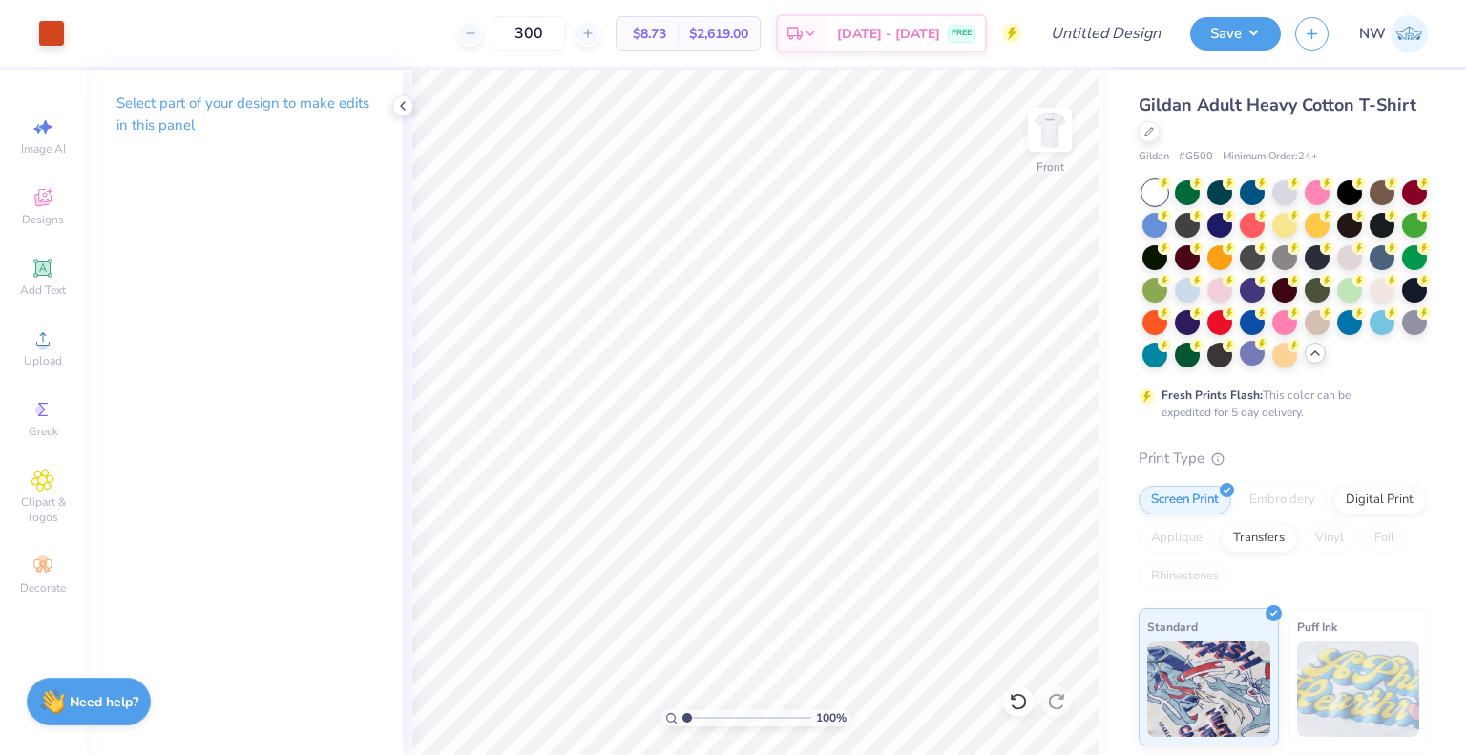
click at [110, 698] on strong "Need help?" at bounding box center [104, 702] width 69 height 18
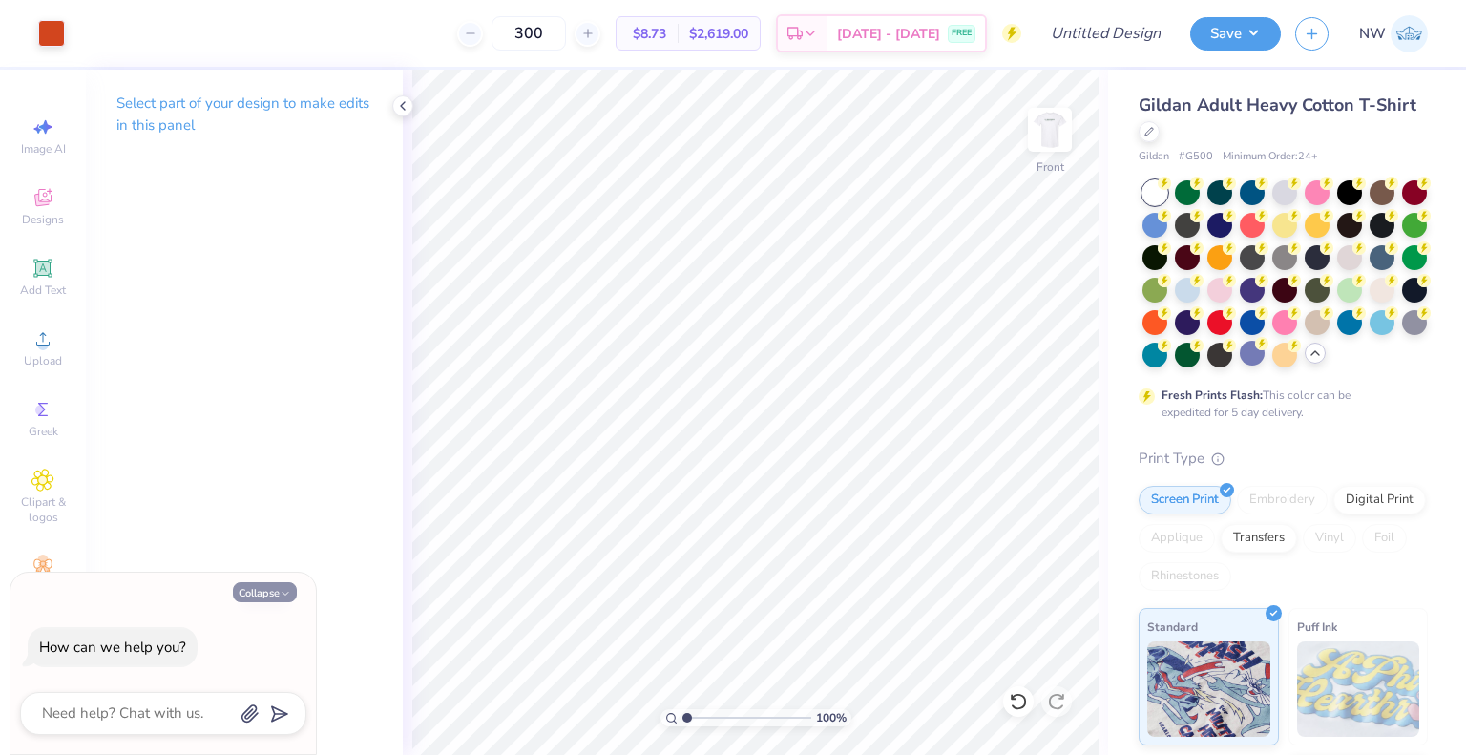
click at [269, 591] on button "Collapse" at bounding box center [265, 592] width 64 height 20
type textarea "x"
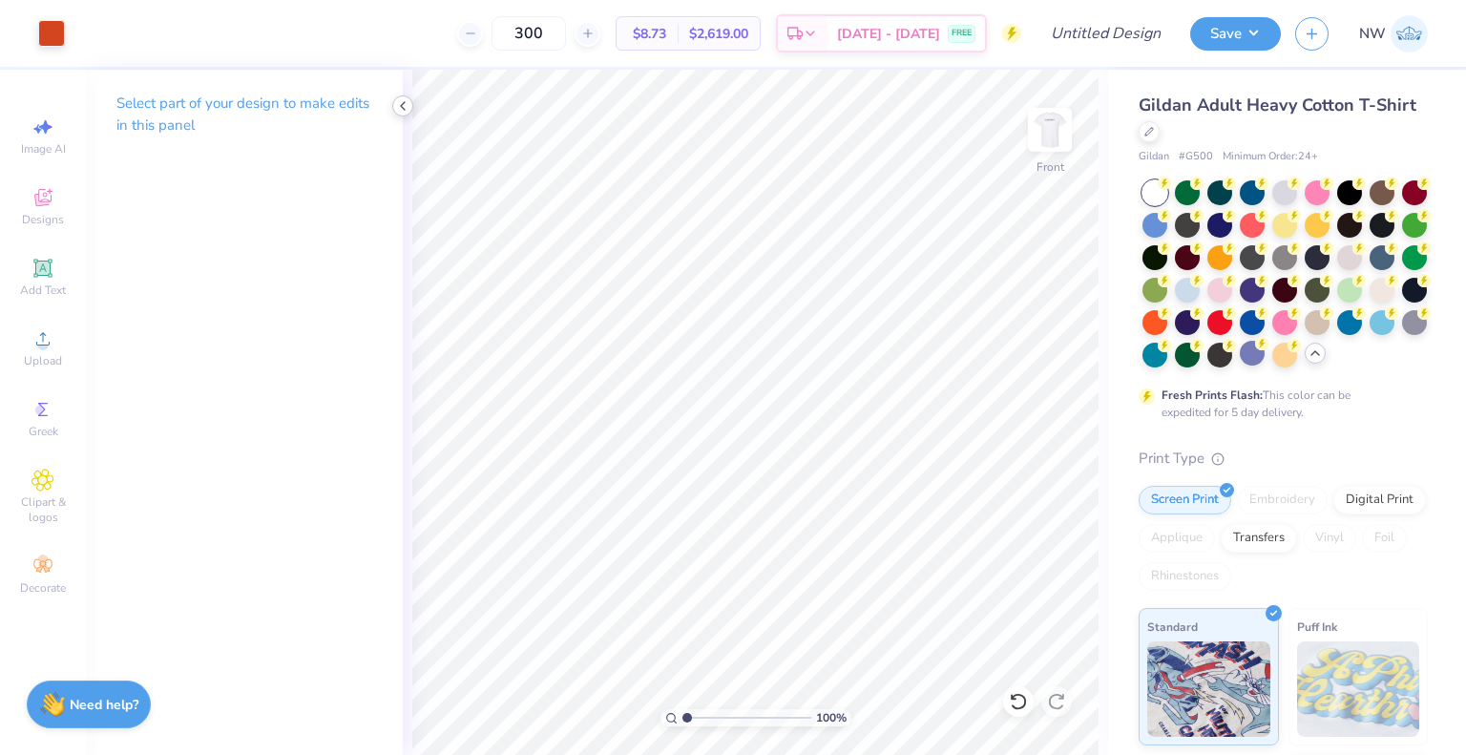
click at [405, 97] on div at bounding box center [402, 105] width 21 height 21
